Goal: Find specific page/section: Find specific page/section

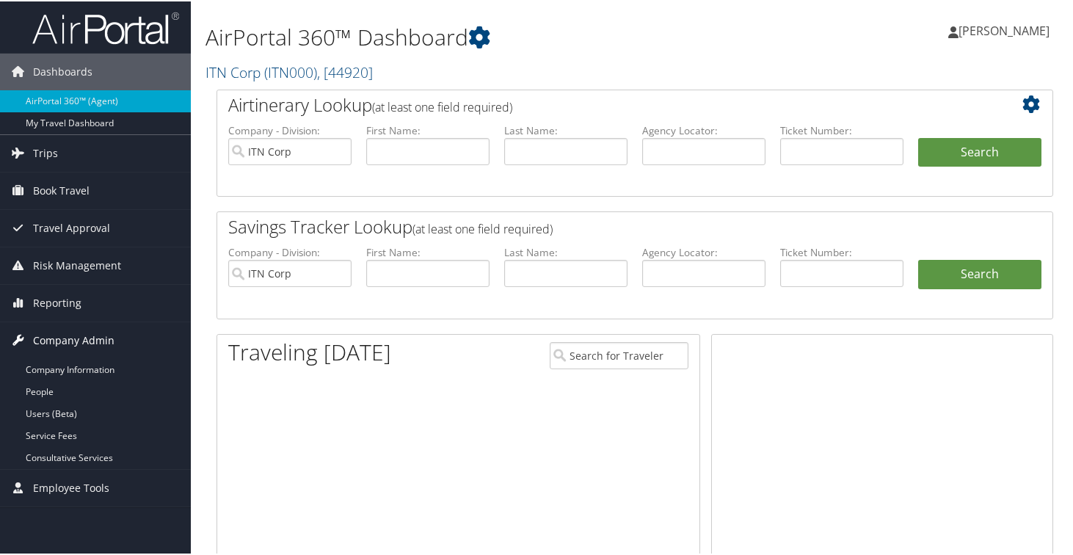
click at [16, 340] on icon at bounding box center [18, 338] width 22 height 22
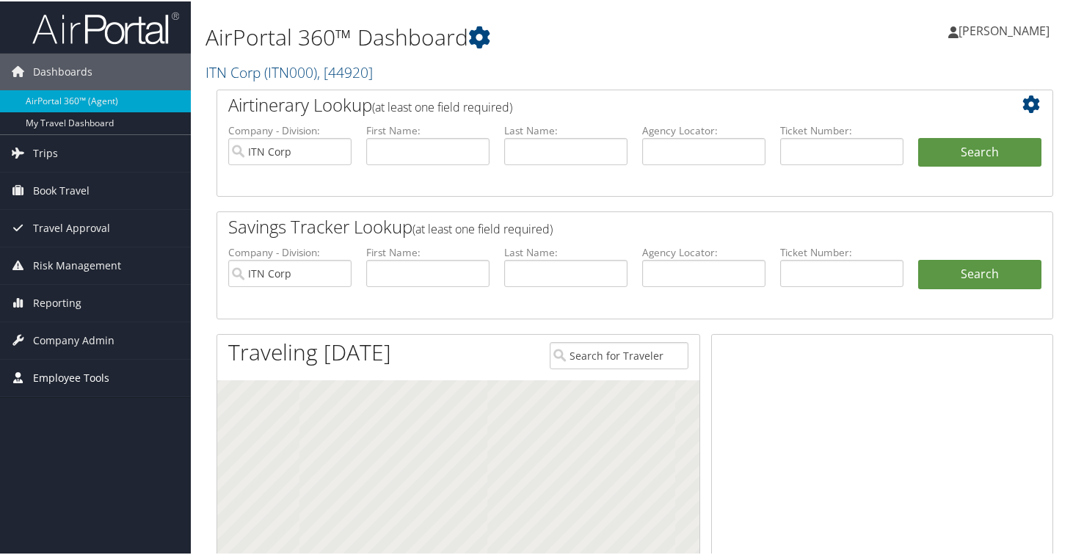
click at [36, 379] on span "Employee Tools" at bounding box center [71, 376] width 76 height 37
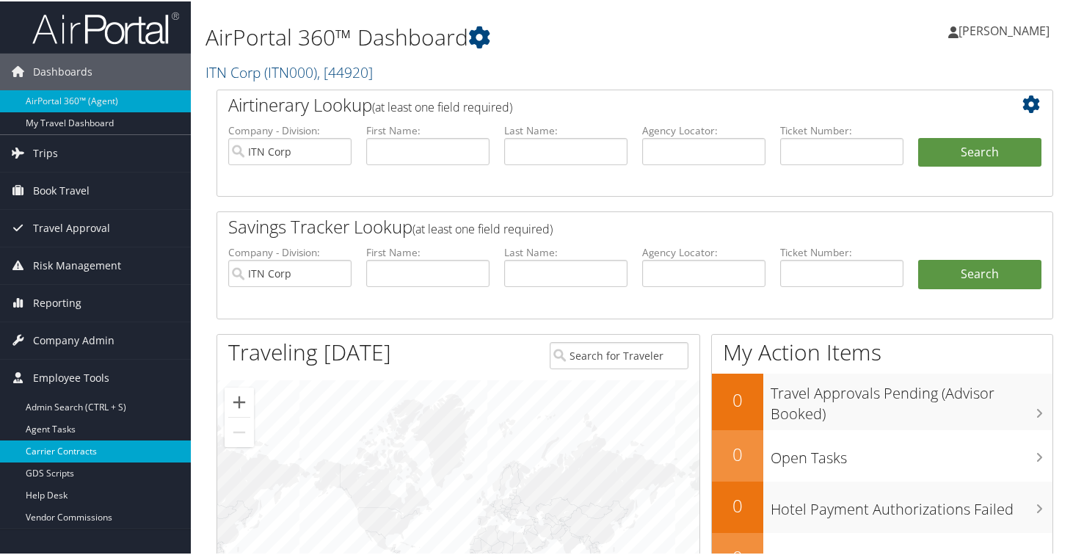
click at [48, 453] on link "Carrier Contracts" at bounding box center [95, 450] width 191 height 22
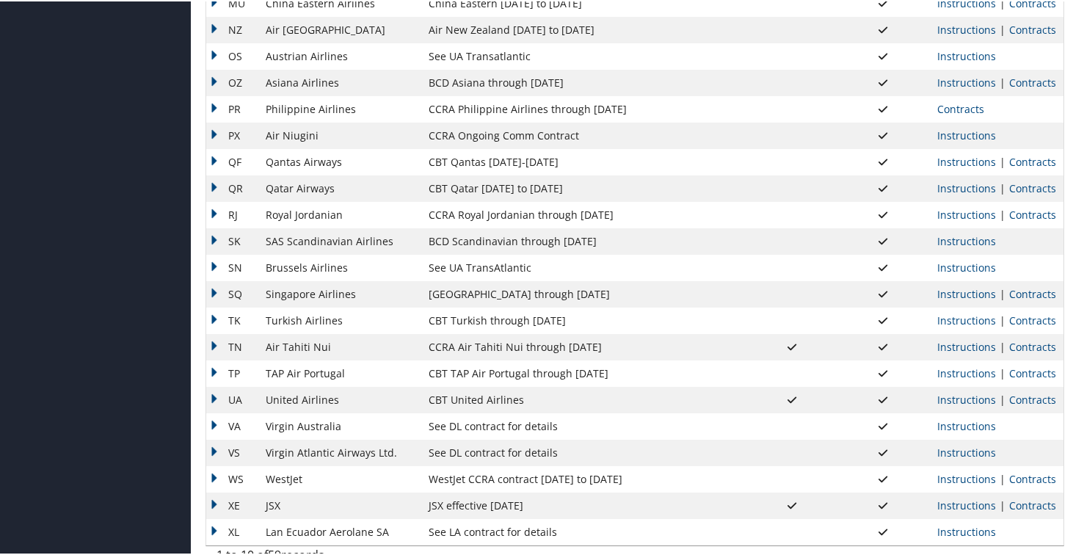
scroll to position [1160, 0]
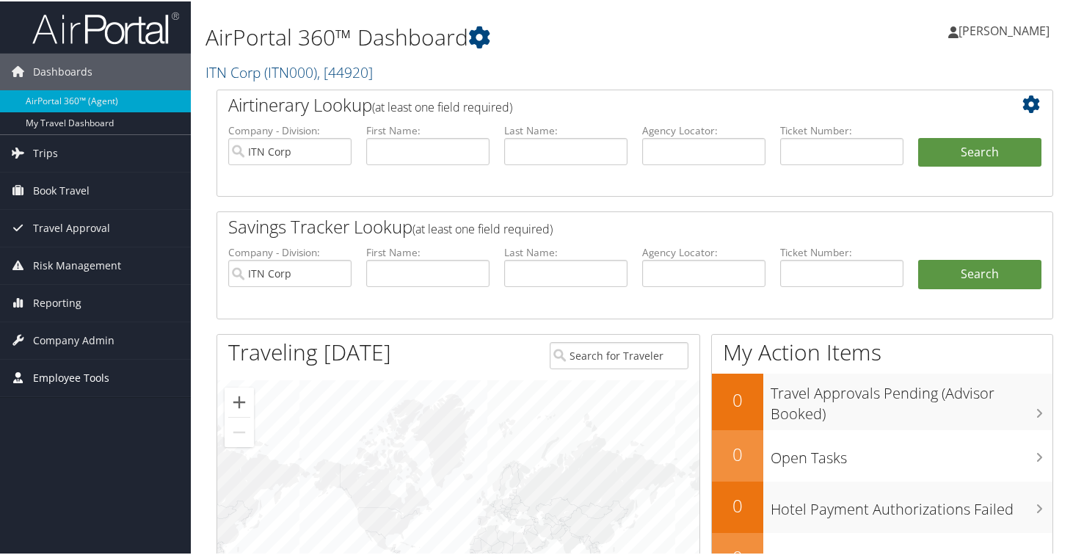
click at [44, 378] on span "Employee Tools" at bounding box center [71, 376] width 76 height 37
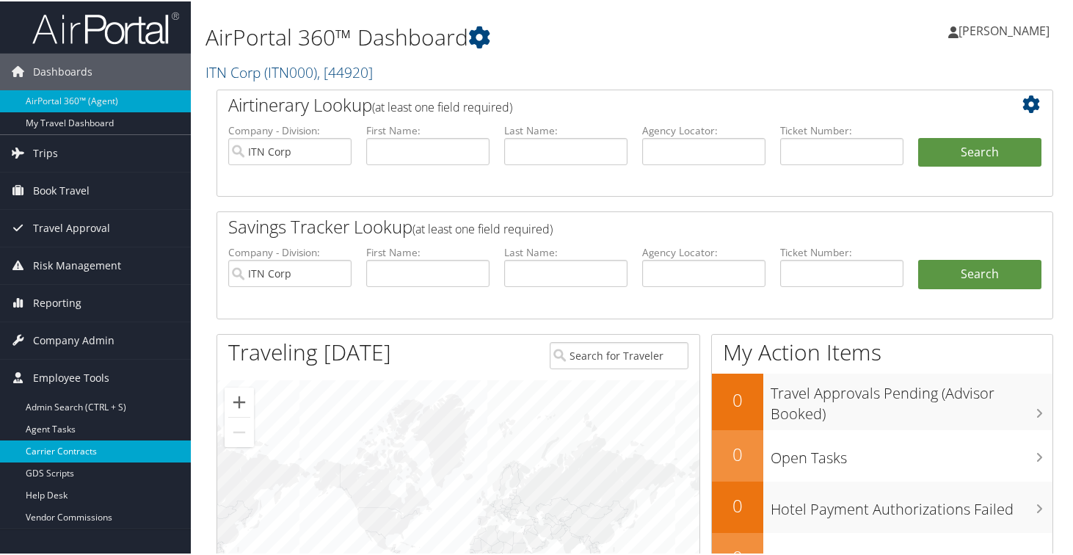
click at [70, 447] on link "Carrier Contracts" at bounding box center [95, 450] width 191 height 22
